Goal: Task Accomplishment & Management: Use online tool/utility

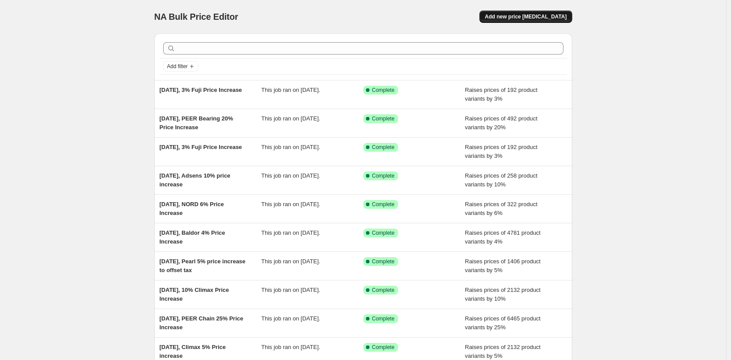
click at [528, 15] on span "Add new price [MEDICAL_DATA]" at bounding box center [526, 16] width 82 height 7
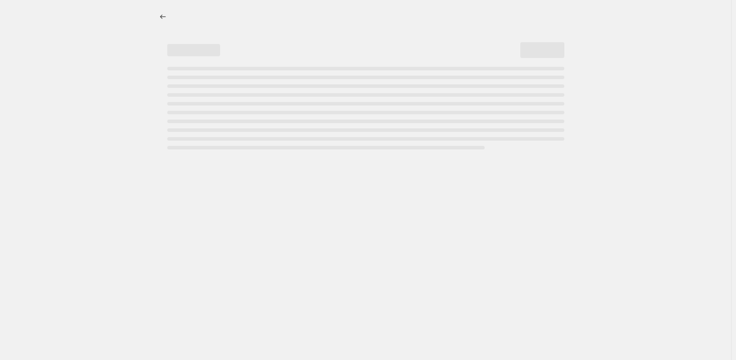
select select "percentage"
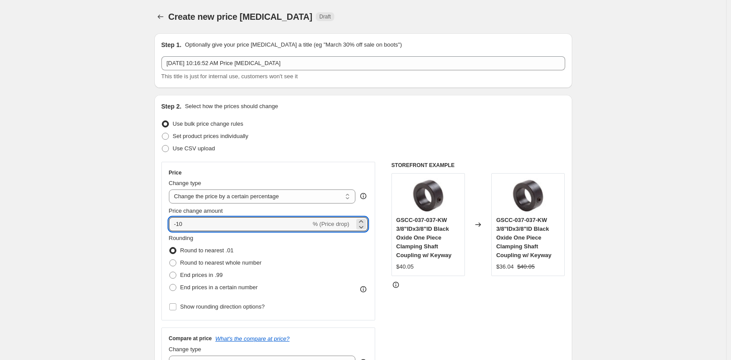
drag, startPoint x: 210, startPoint y: 226, endPoint x: 129, endPoint y: 222, distance: 81.5
type input "3"
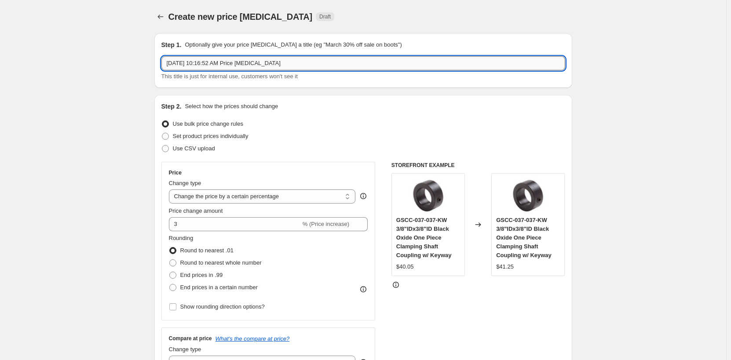
drag, startPoint x: 200, startPoint y: 65, endPoint x: 349, endPoint y: 60, distance: 148.4
click at [349, 60] on input "[DATE] 10:16:52 AM Price [MEDICAL_DATA]" at bounding box center [364, 63] width 404 height 14
type input "[DATE], Invertek 3% Price Increase"
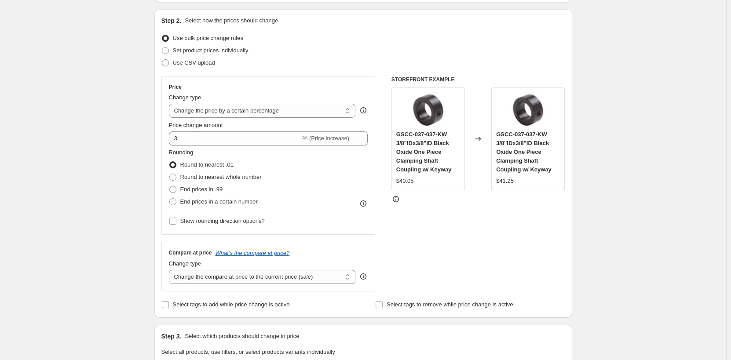
scroll to position [88, 0]
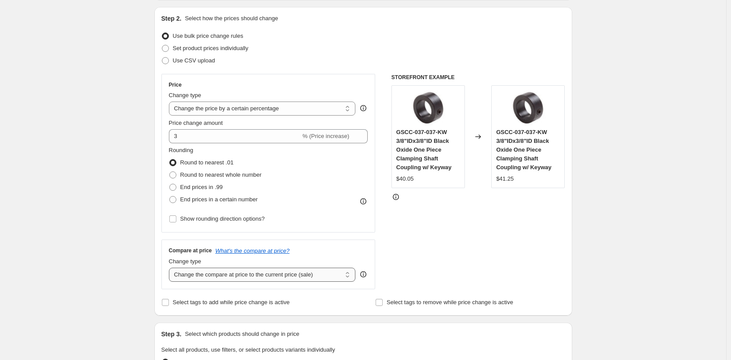
click at [202, 279] on select "Change the compare at price to the current price (sale) Change the compare at p…" at bounding box center [262, 275] width 187 height 14
select select "remove"
click at [171, 268] on select "Change the compare at price to the current price (sale) Change the compare at p…" at bounding box center [262, 275] width 187 height 14
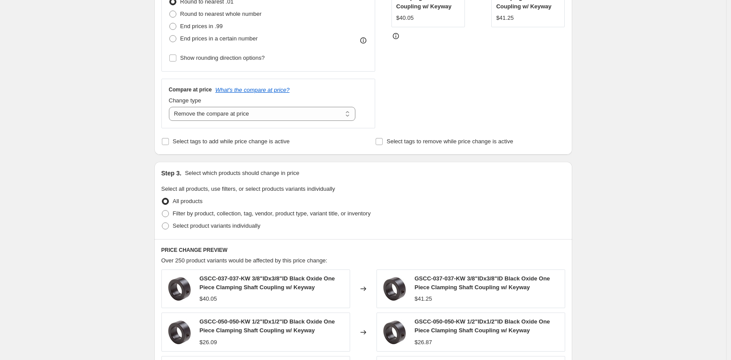
scroll to position [264, 0]
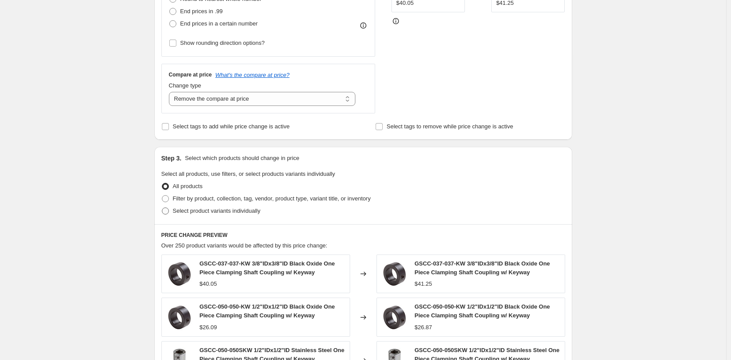
click at [168, 213] on span at bounding box center [165, 211] width 7 height 7
click at [162, 208] on input "Select product variants individually" at bounding box center [162, 208] width 0 height 0
radio input "true"
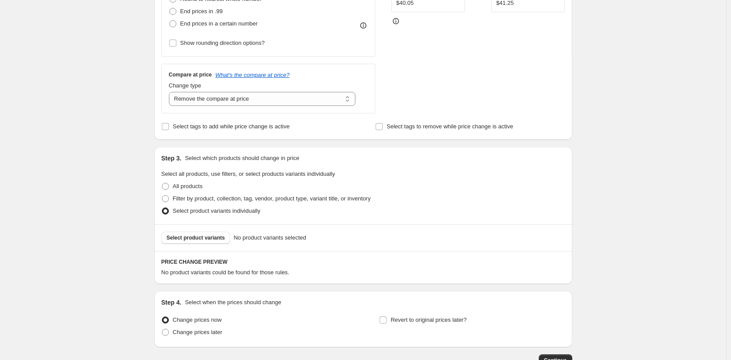
scroll to position [308, 0]
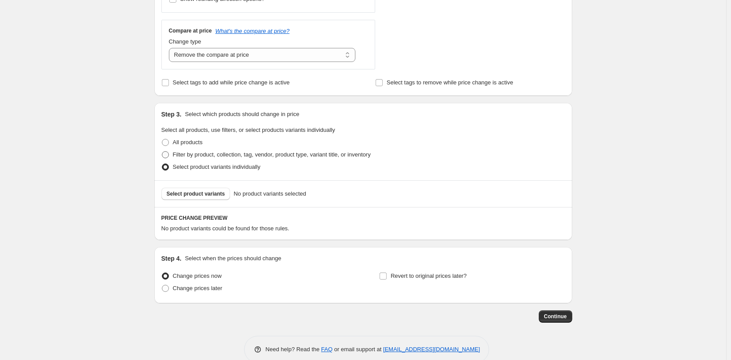
click at [169, 154] on span at bounding box center [166, 155] width 8 height 8
click at [162, 152] on input "Filter by product, collection, tag, vendor, product type, variant title, or inv…" at bounding box center [162, 151] width 0 height 0
radio input "true"
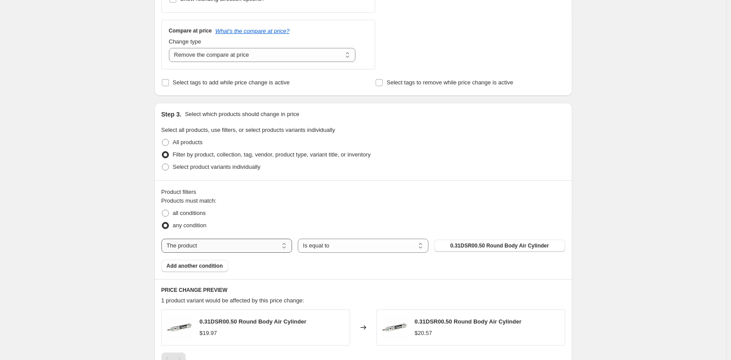
click at [287, 247] on select "The product The product's collection The product's tag The product's vendor The…" at bounding box center [227, 246] width 131 height 14
select select "vendor"
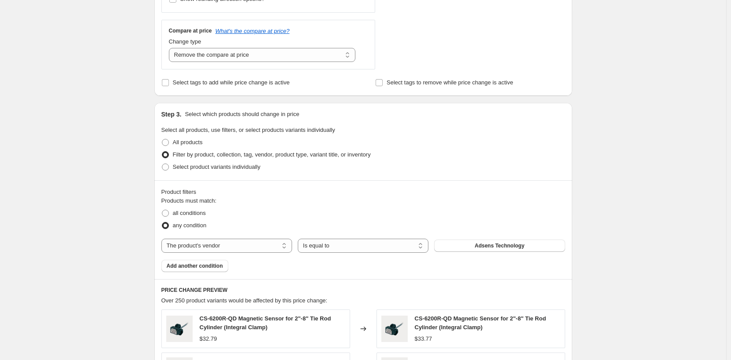
click at [489, 248] on span "Adsens Technology" at bounding box center [500, 246] width 50 height 7
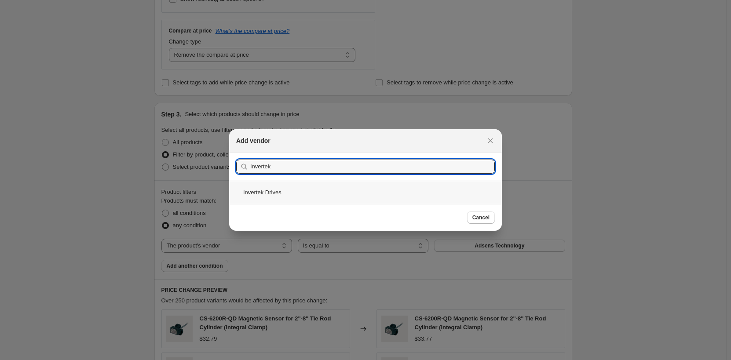
type input "Invertek"
click at [377, 191] on div "Invertek Drives" at bounding box center [365, 192] width 273 height 23
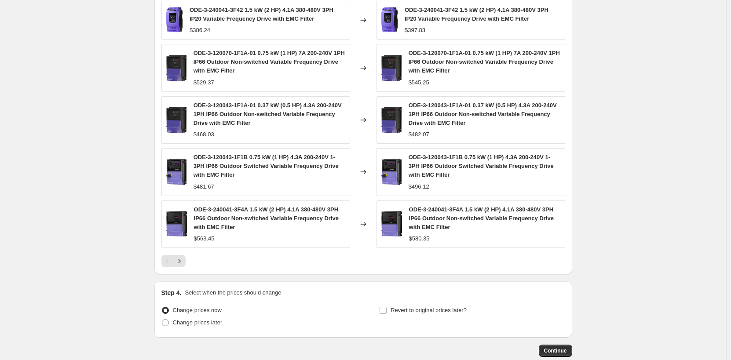
scroll to position [668, 0]
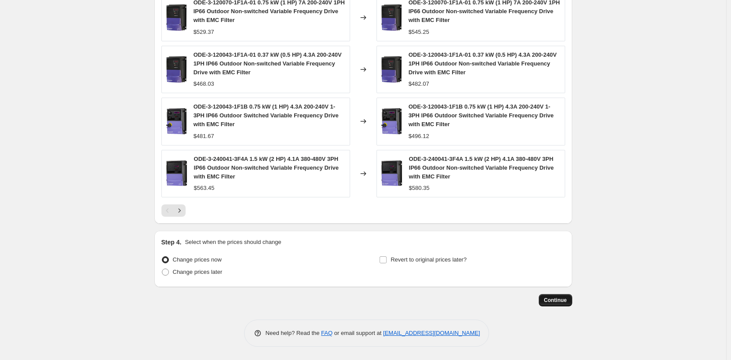
click at [558, 303] on span "Continue" at bounding box center [555, 300] width 23 height 7
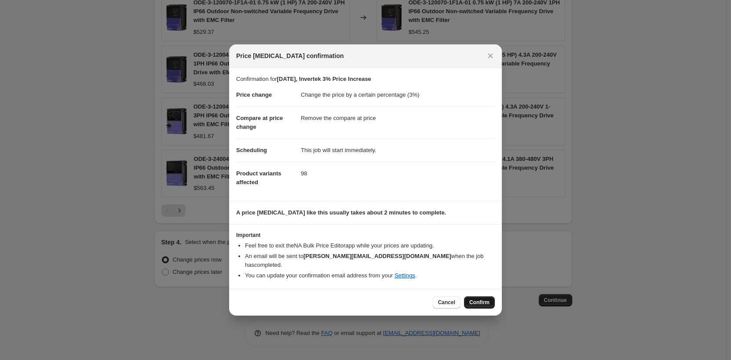
click at [479, 300] on span "Confirm" at bounding box center [480, 302] width 20 height 7
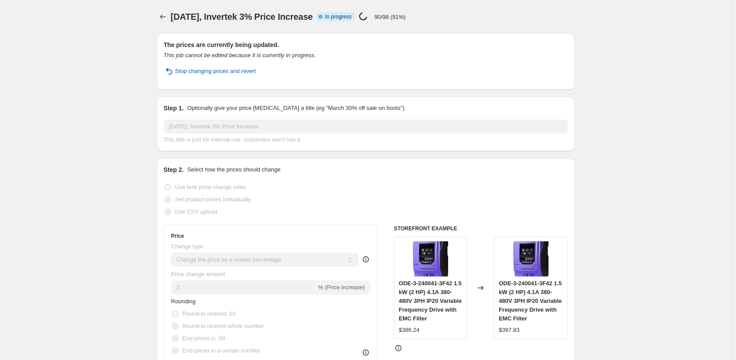
select select "percentage"
select select "remove"
select select "vendor"
